Goal: Transaction & Acquisition: Purchase product/service

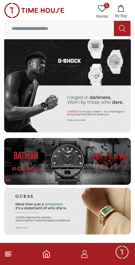
scroll to position [1138, 0]
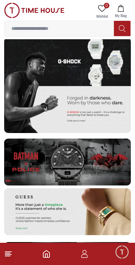
click at [96, 30] on input at bounding box center [60, 29] width 110 height 14
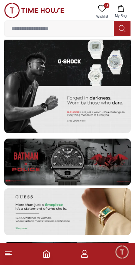
scroll to position [1103, 0]
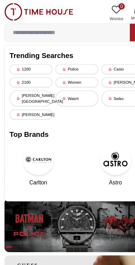
click at [37, 85] on div "[PERSON_NAME][GEOGRAPHIC_DATA]" at bounding box center [28, 86] width 38 height 14
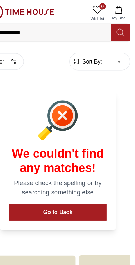
click at [119, 28] on icon at bounding box center [122, 29] width 7 height 8
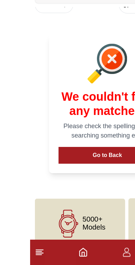
scroll to position [30, 0]
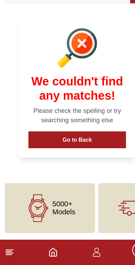
click at [92, 148] on button "Go to Back" at bounding box center [67, 155] width 85 height 15
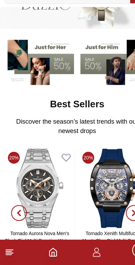
scroll to position [1070, 0]
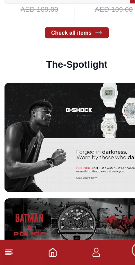
click at [50, 250] on icon "Home" at bounding box center [46, 254] width 8 height 8
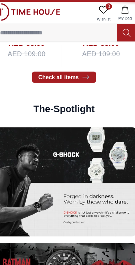
scroll to position [0, 0]
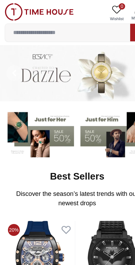
click at [104, 27] on input at bounding box center [60, 29] width 110 height 14
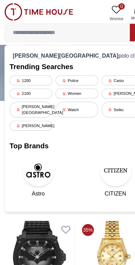
click at [69, 92] on div "Watch" at bounding box center [68, 96] width 38 height 14
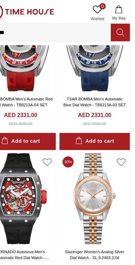
scroll to position [176, 0]
